Goal: Information Seeking & Learning: Learn about a topic

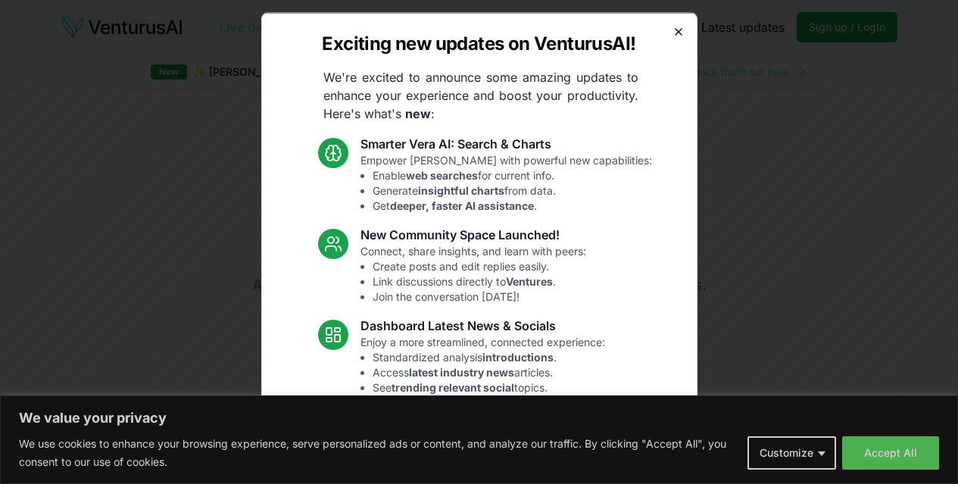
click at [676, 30] on icon "button" at bounding box center [679, 31] width 6 height 6
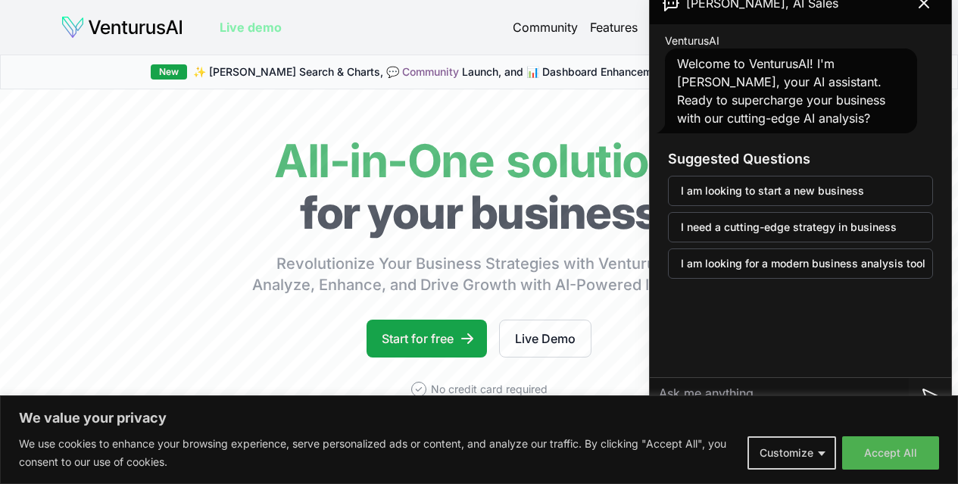
drag, startPoint x: 894, startPoint y: 454, endPoint x: 664, endPoint y: 404, distance: 234.7
click at [664, 404] on div "We value your privacy We use cookies to enhance your browsing experience, serve…" at bounding box center [479, 439] width 958 height 89
click at [800, 454] on button "Customize" at bounding box center [792, 452] width 89 height 33
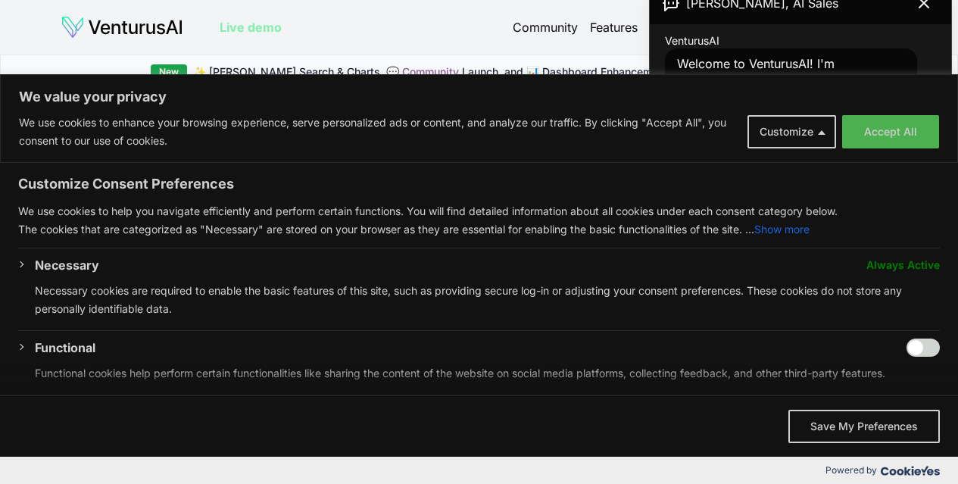
click at [251, 284] on p "Necessary cookies are required to enable the basic features of this site, such …" at bounding box center [487, 300] width 905 height 36
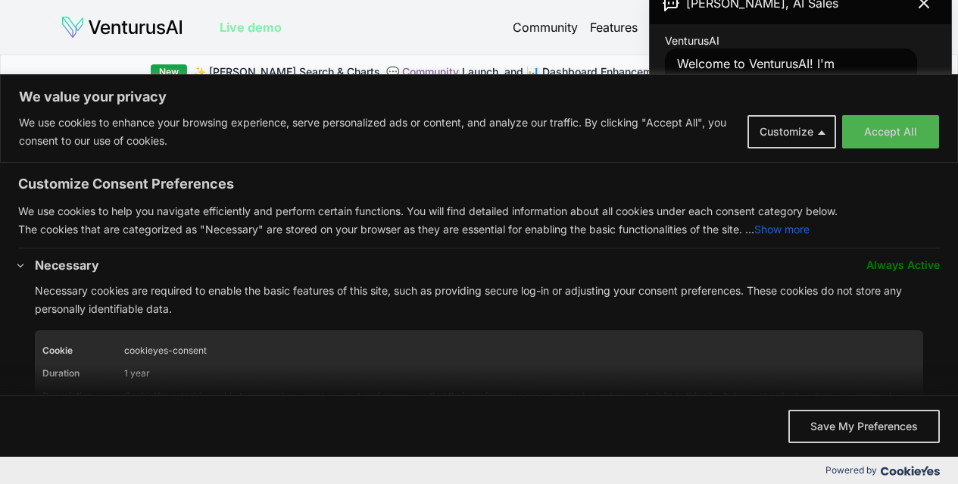
click at [251, 284] on p "Necessary cookies are required to enable the basic features of this site, such …" at bounding box center [487, 300] width 905 height 36
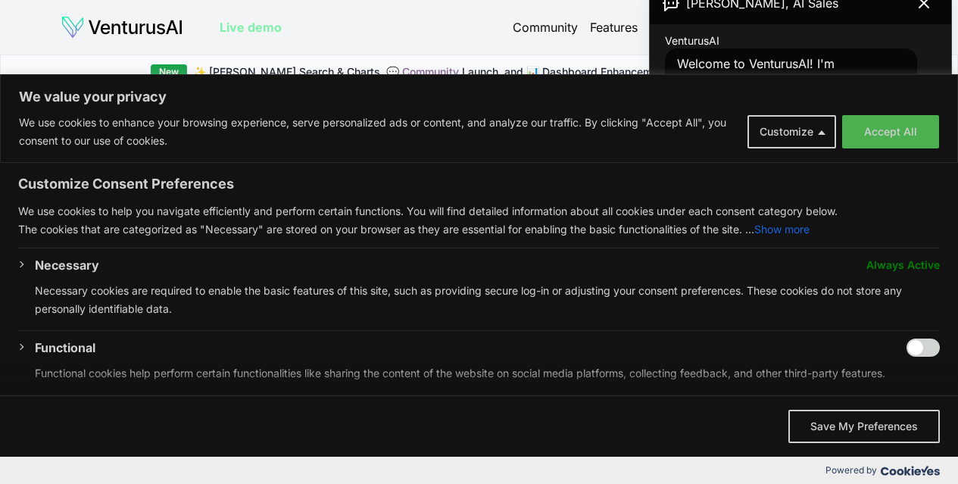
click at [251, 284] on p "Necessary cookies are required to enable the basic features of this site, such …" at bounding box center [487, 300] width 905 height 36
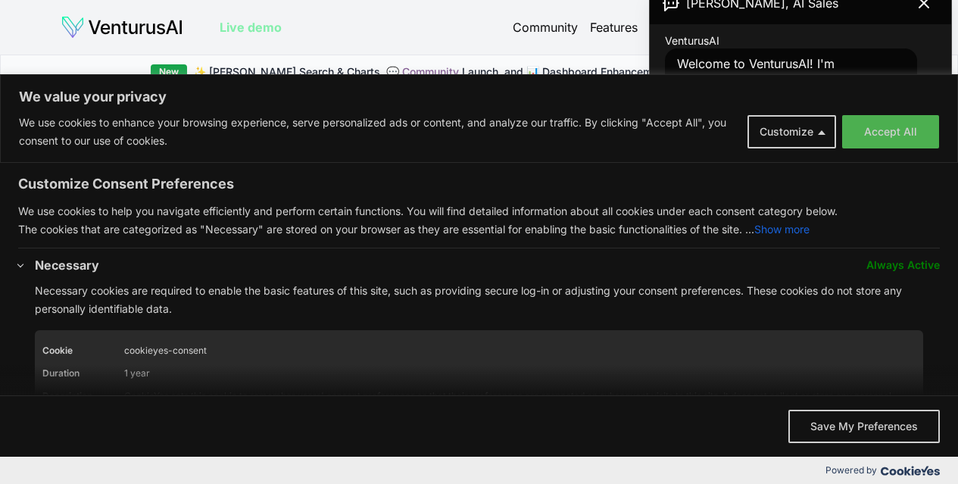
click at [251, 284] on p "Necessary cookies are required to enable the basic features of this site, such …" at bounding box center [487, 300] width 905 height 36
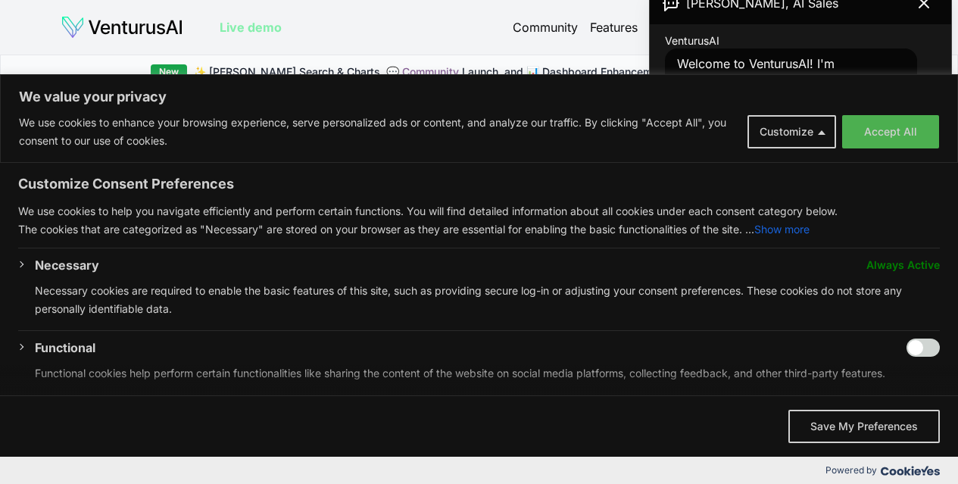
click at [507, 55] on div "New ✨ [PERSON_NAME] Search & Charts, 💬 Community Launch, and 📊 Dashboard Enhanc…" at bounding box center [479, 72] width 958 height 35
click at [800, 123] on button "Customize" at bounding box center [792, 131] width 89 height 33
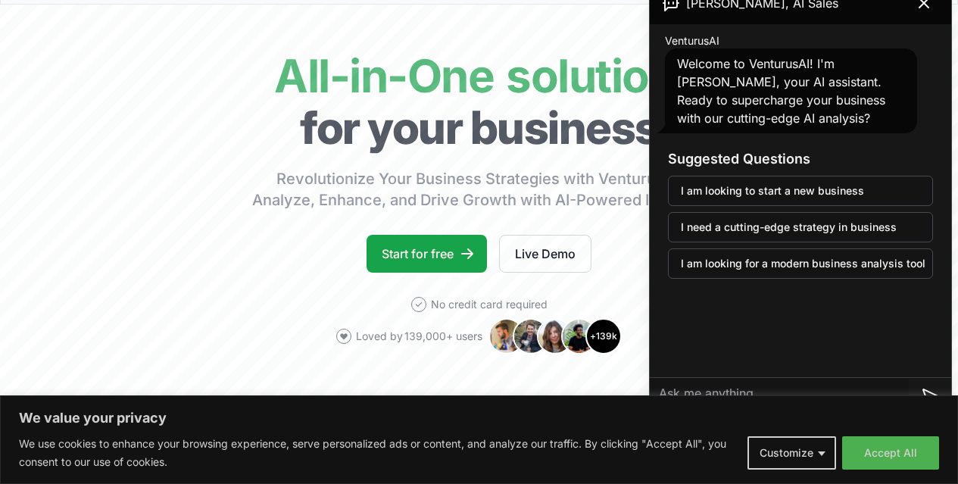
scroll to position [80, 0]
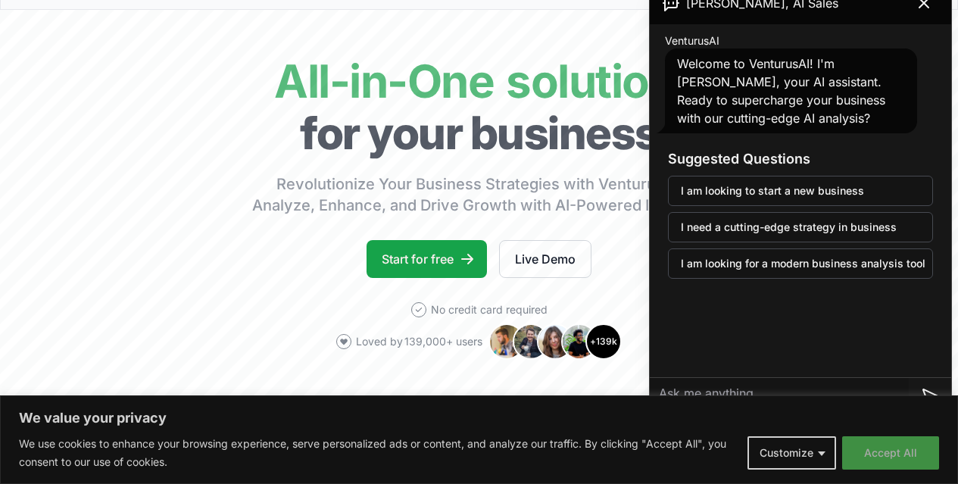
click at [905, 451] on button "Accept All" at bounding box center [890, 452] width 97 height 33
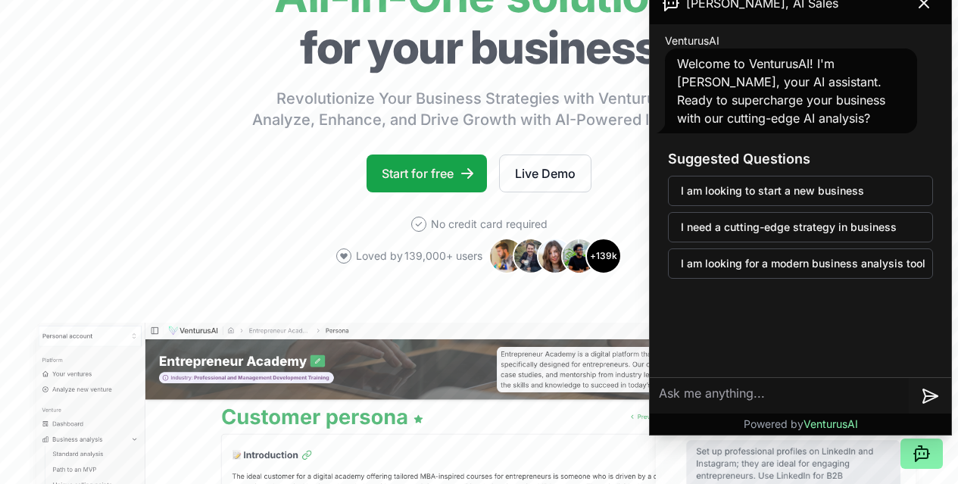
scroll to position [167, 0]
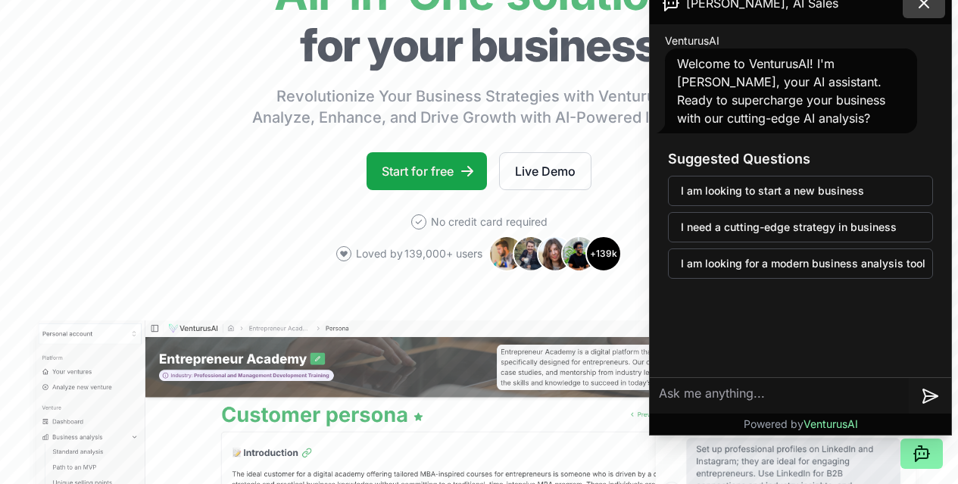
click at [925, 7] on icon at bounding box center [924, 3] width 18 height 18
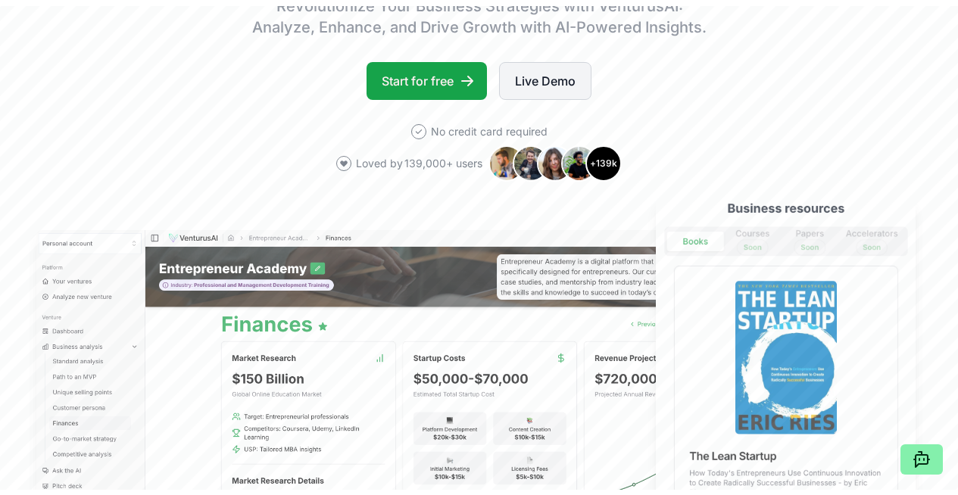
scroll to position [0, 0]
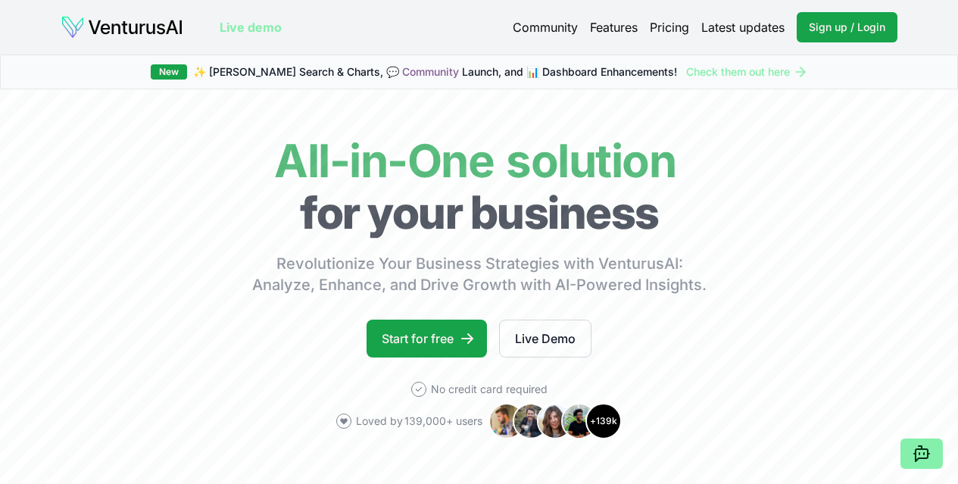
click at [673, 32] on link "Pricing" at bounding box center [669, 27] width 39 height 18
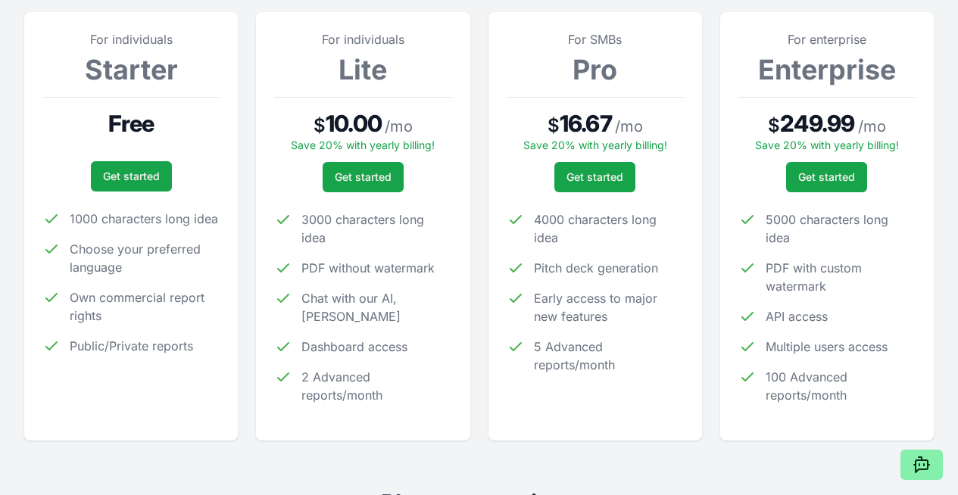
scroll to position [234, 0]
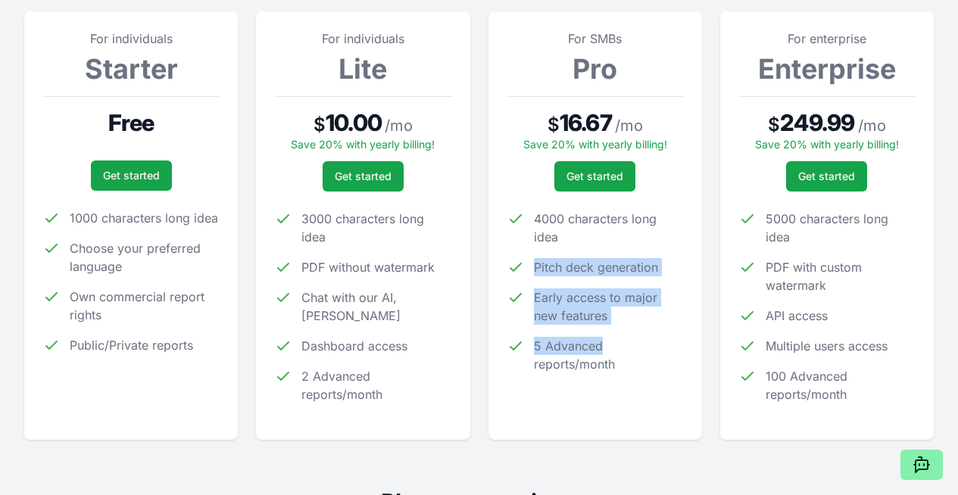
drag, startPoint x: 538, startPoint y: 277, endPoint x: 623, endPoint y: 349, distance: 111.2
click at [623, 349] on ul "4000 characters long idea Pitch deck generation Early access to major new featu…" at bounding box center [595, 292] width 177 height 164
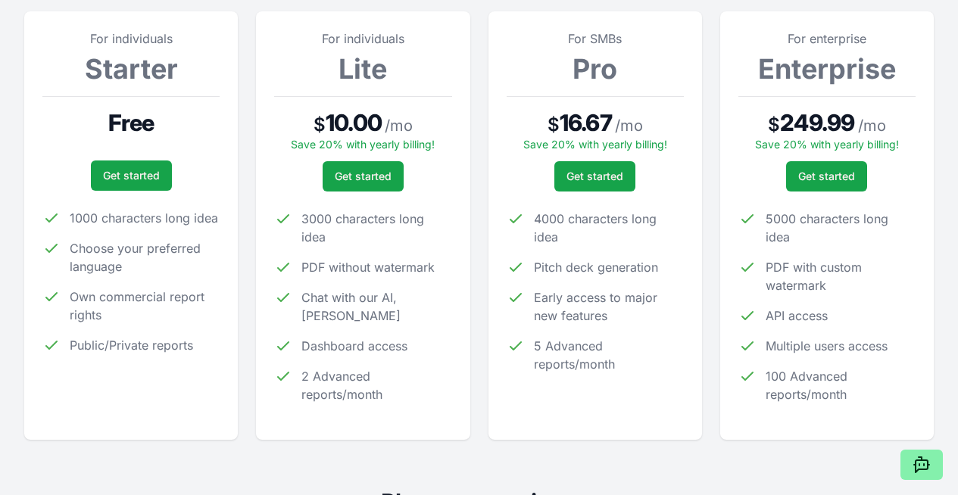
click at [639, 192] on div "Get started" at bounding box center [595, 176] width 177 height 30
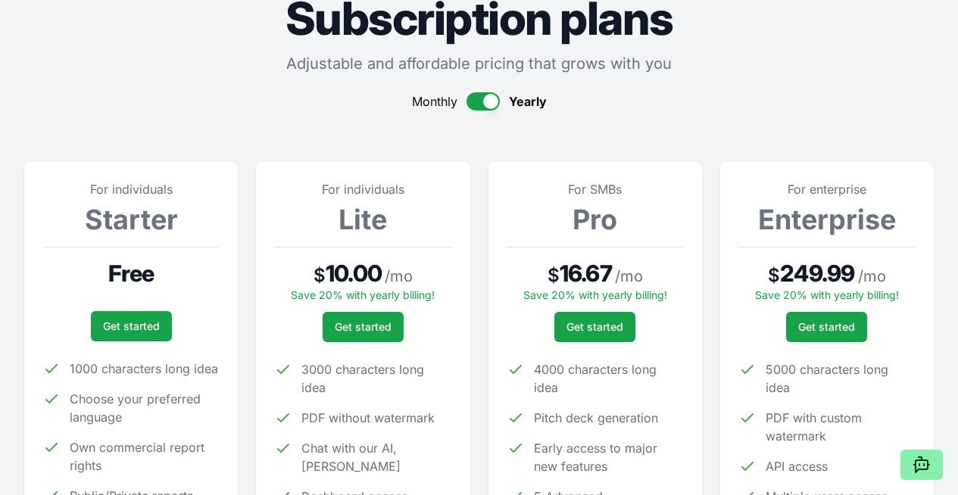
scroll to position [83, 0]
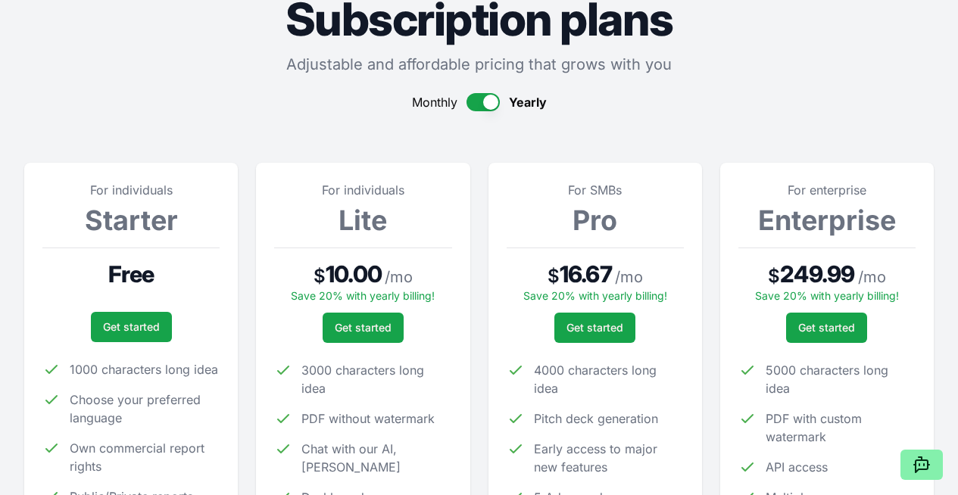
click at [489, 102] on button "button" at bounding box center [483, 102] width 33 height 18
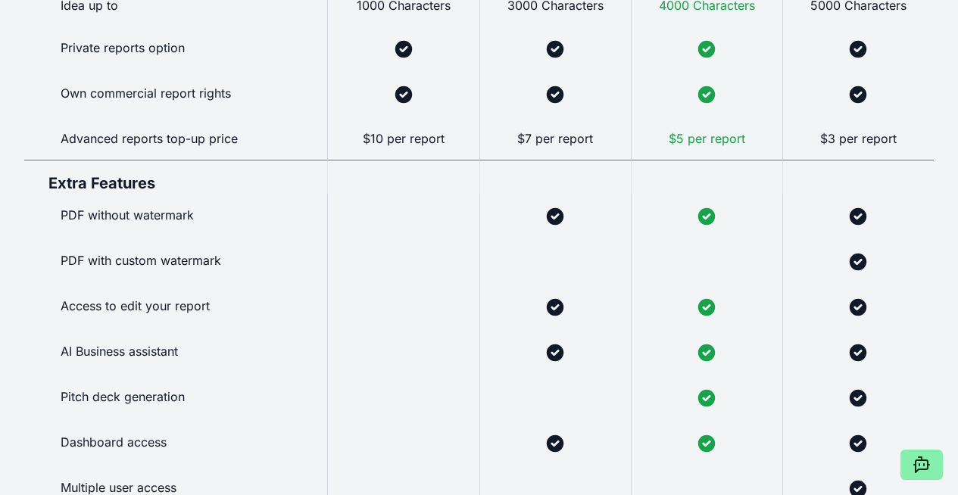
scroll to position [0, 0]
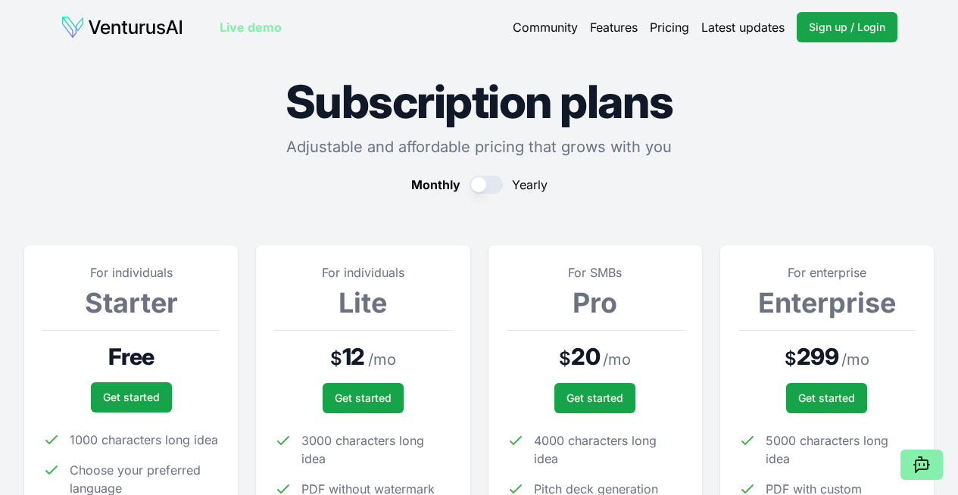
click at [240, 23] on link "Live demo" at bounding box center [251, 27] width 62 height 18
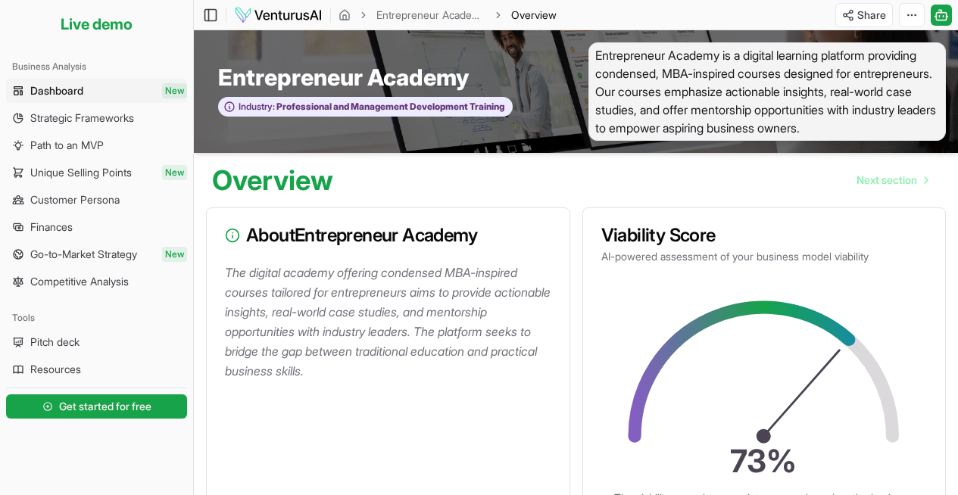
click at [66, 90] on span "Dashboard" at bounding box center [56, 90] width 53 height 15
click at [91, 120] on span "Strategic Frameworks" at bounding box center [82, 118] width 104 height 15
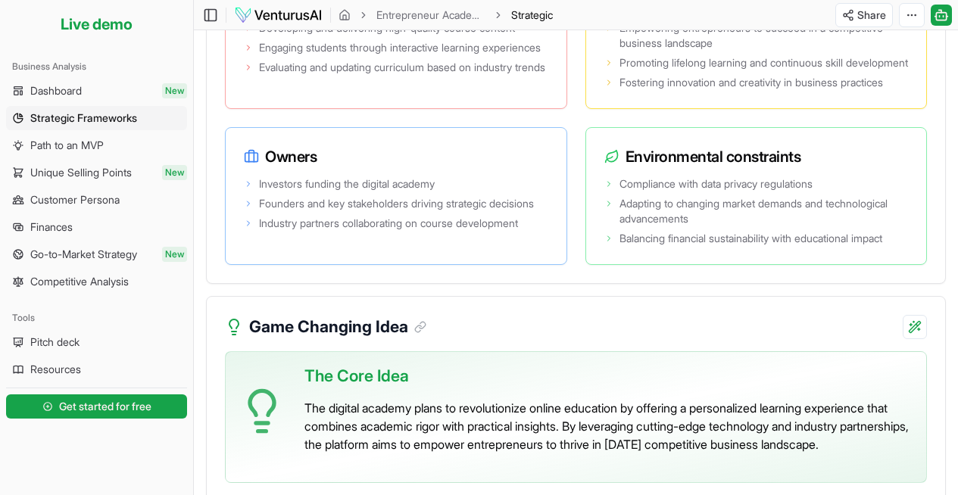
scroll to position [3163, 0]
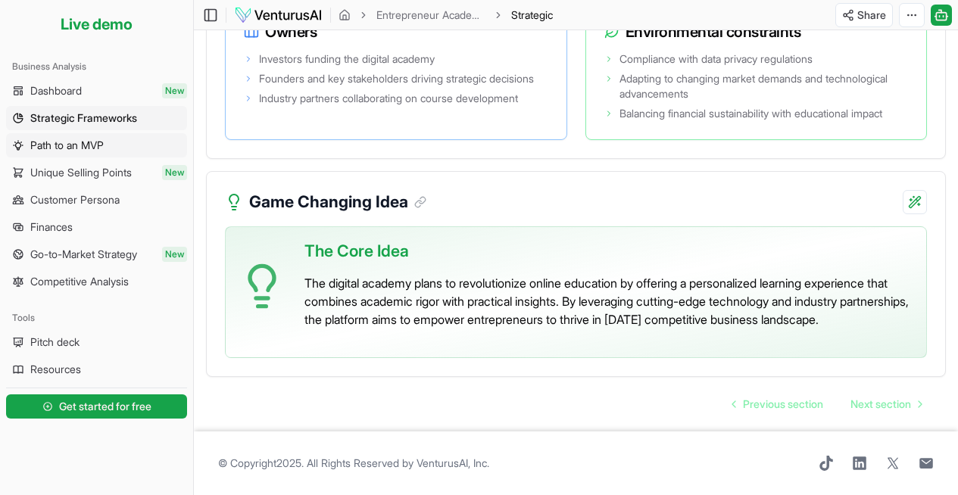
click at [49, 142] on span "Path to an MVP" at bounding box center [66, 145] width 73 height 15
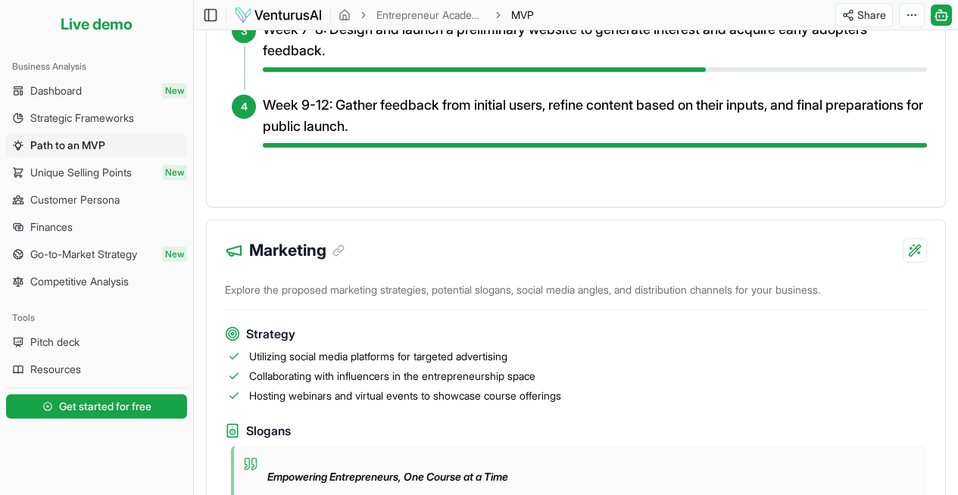
scroll to position [789, 0]
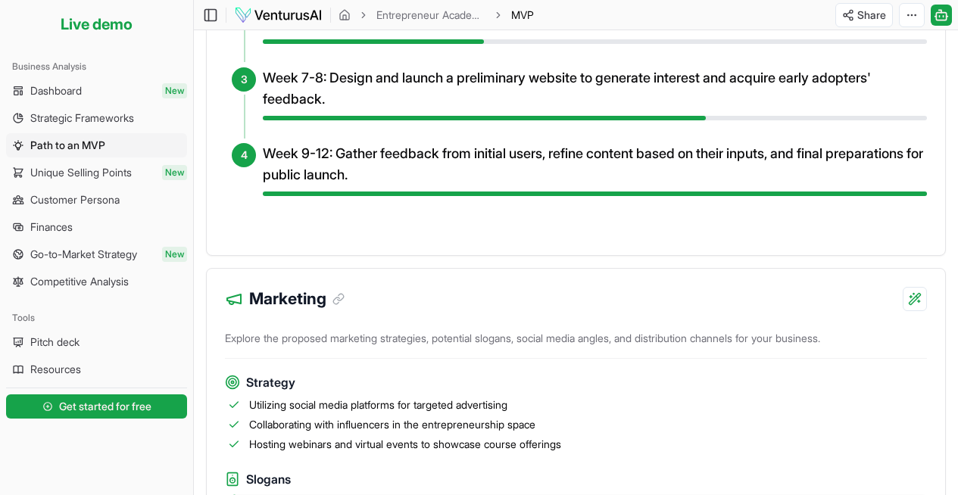
click at [422, 186] on h4 "Week 9-12: Gather feedback from initial users, refine content based on their in…" at bounding box center [595, 164] width 664 height 42
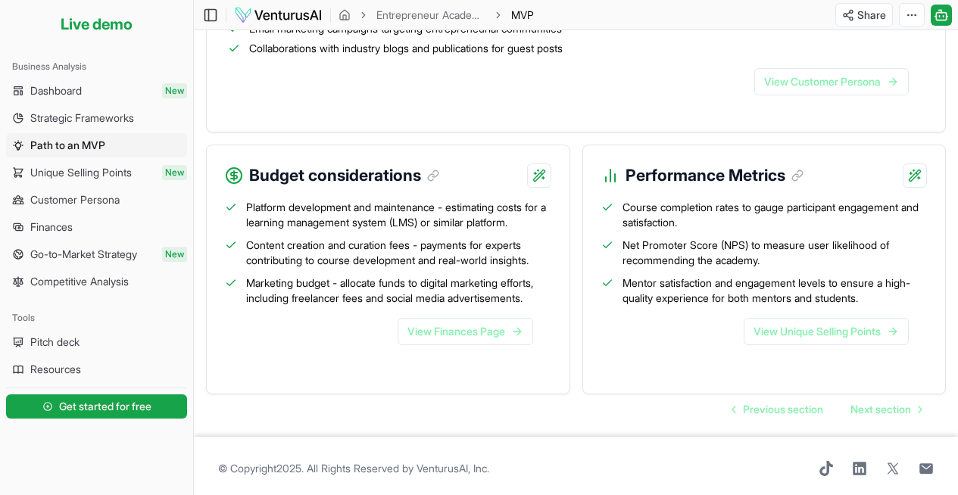
scroll to position [1719, 0]
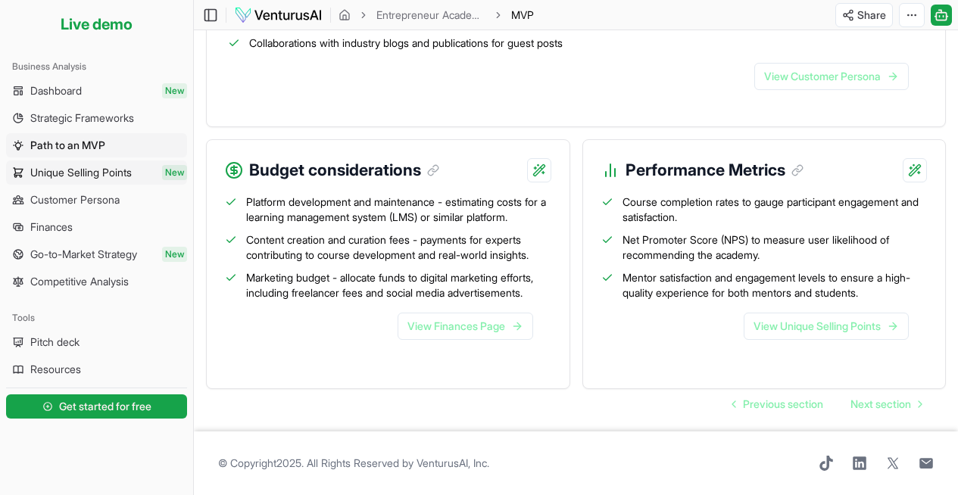
click at [86, 173] on span "Unique Selling Points" at bounding box center [80, 172] width 101 height 15
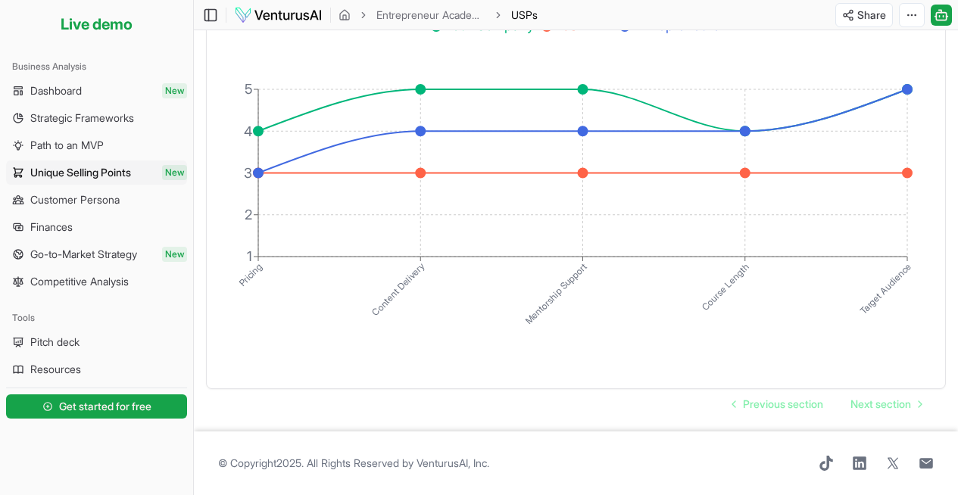
scroll to position [2923, 0]
click at [73, 279] on span "Competitive Analysis" at bounding box center [79, 281] width 98 height 15
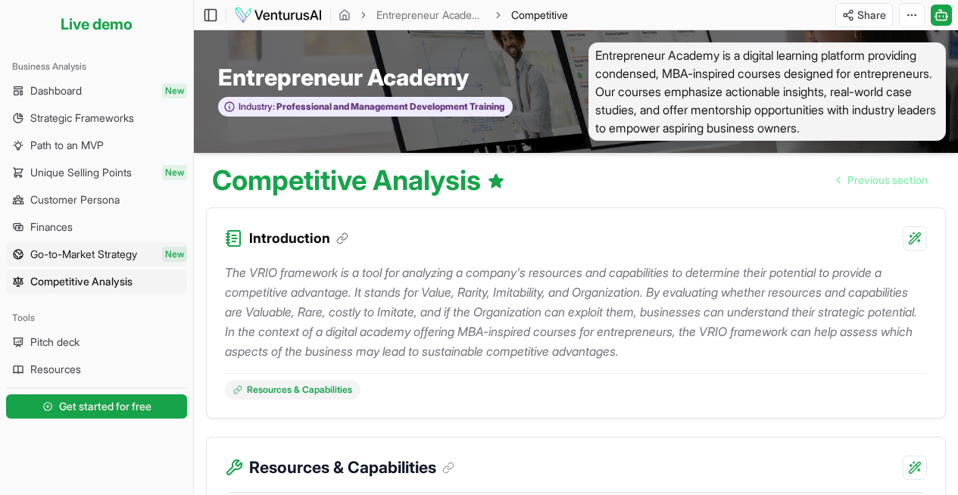
click at [74, 254] on span "Go-to-Market Strategy" at bounding box center [83, 254] width 107 height 15
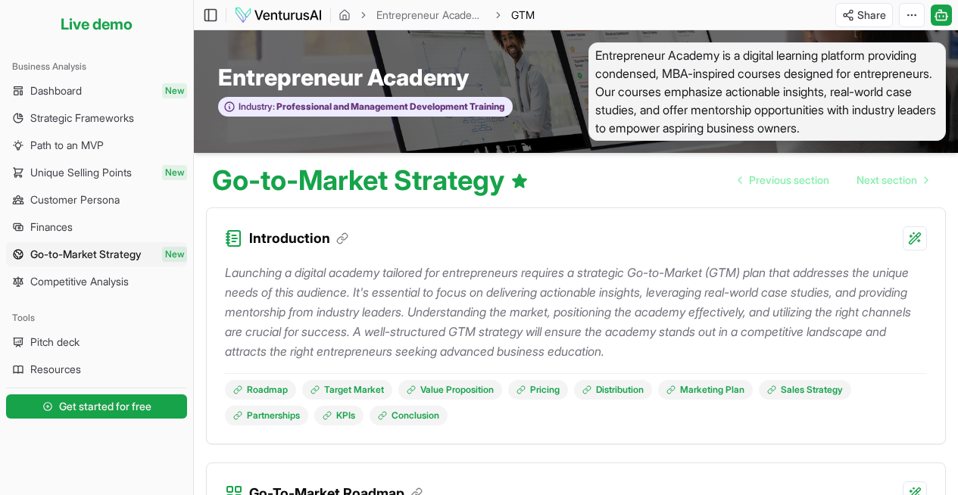
click at [99, 21] on li "Live demo" at bounding box center [96, 24] width 181 height 36
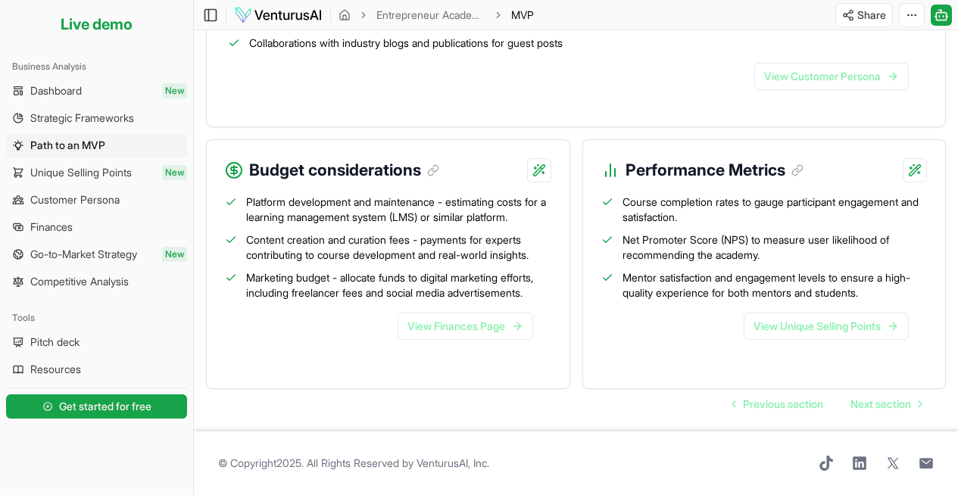
click at [286, 14] on img at bounding box center [278, 15] width 89 height 18
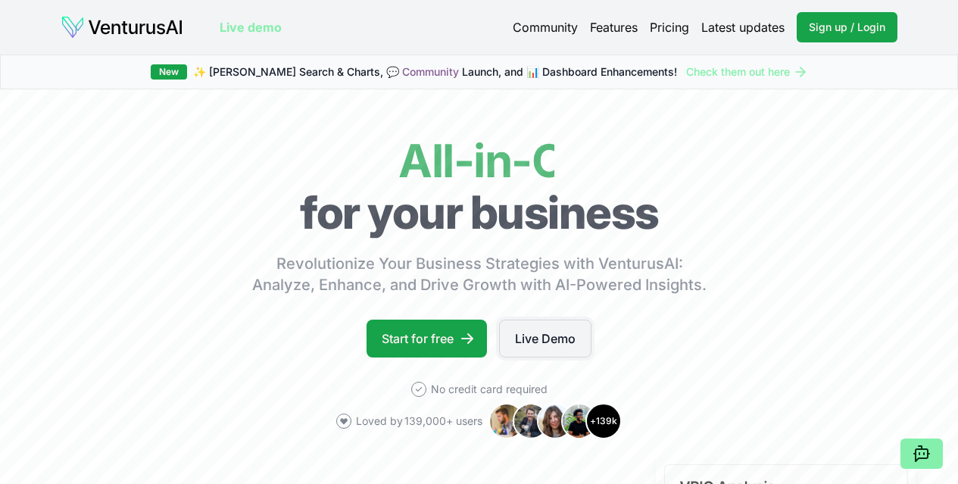
click at [535, 357] on link "Live Demo" at bounding box center [545, 339] width 92 height 38
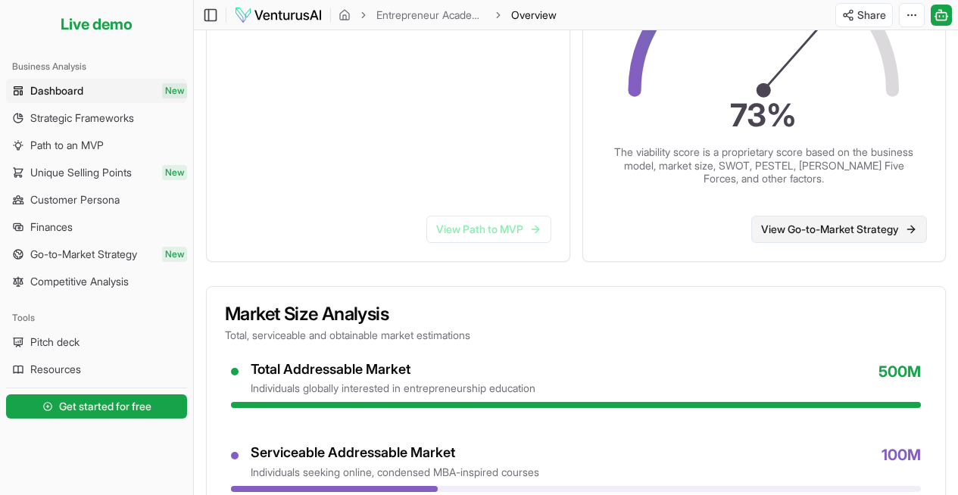
click at [797, 227] on link "View Go-to-Market Strategy" at bounding box center [839, 229] width 176 height 27
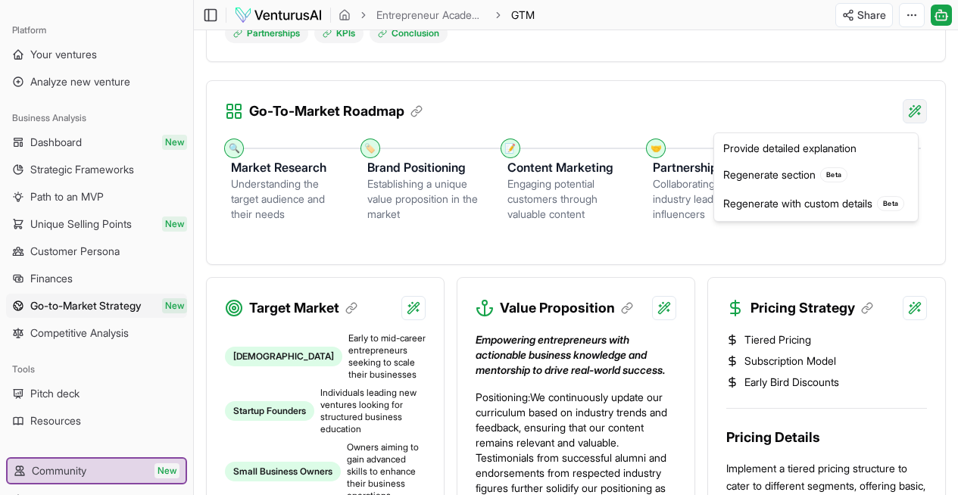
click at [799, 151] on div "Provide detailed explanation" at bounding box center [816, 148] width 198 height 24
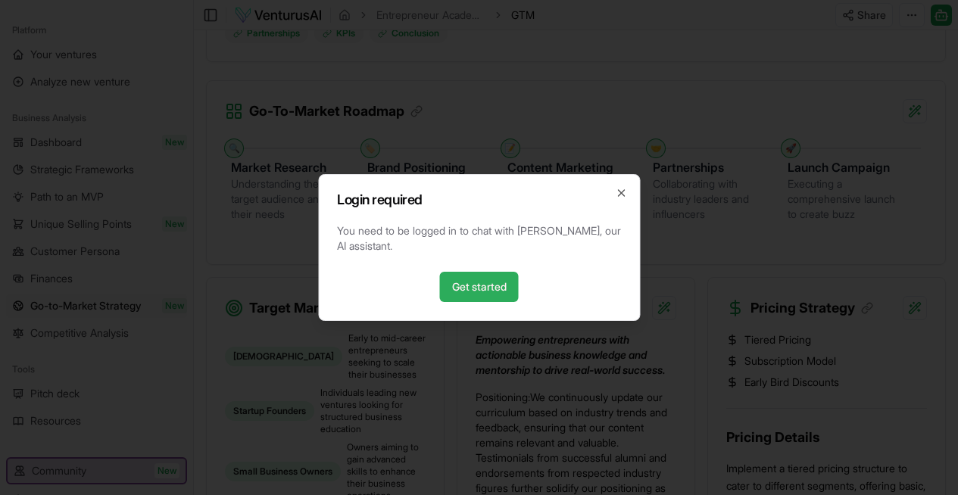
click at [468, 290] on link "Get started" at bounding box center [479, 287] width 79 height 30
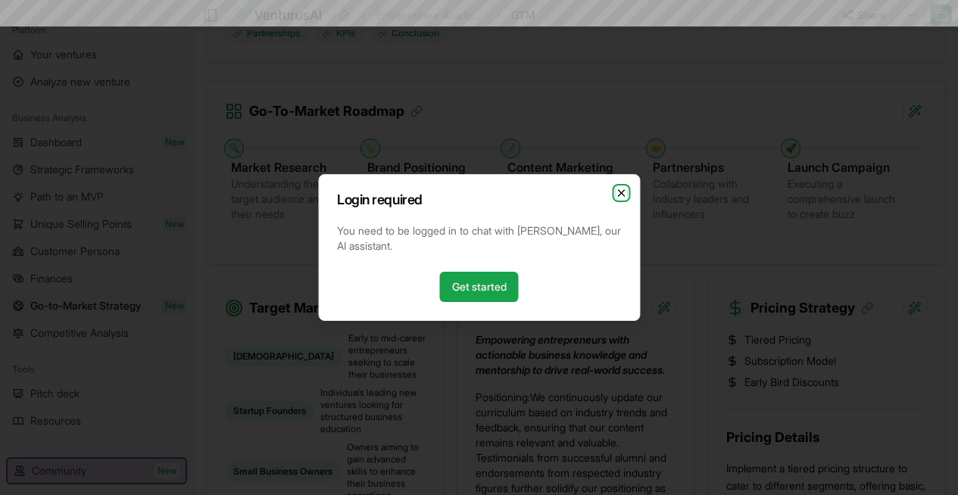
click at [617, 190] on icon "button" at bounding box center [621, 193] width 12 height 12
